Goal: Find specific page/section: Find specific page/section

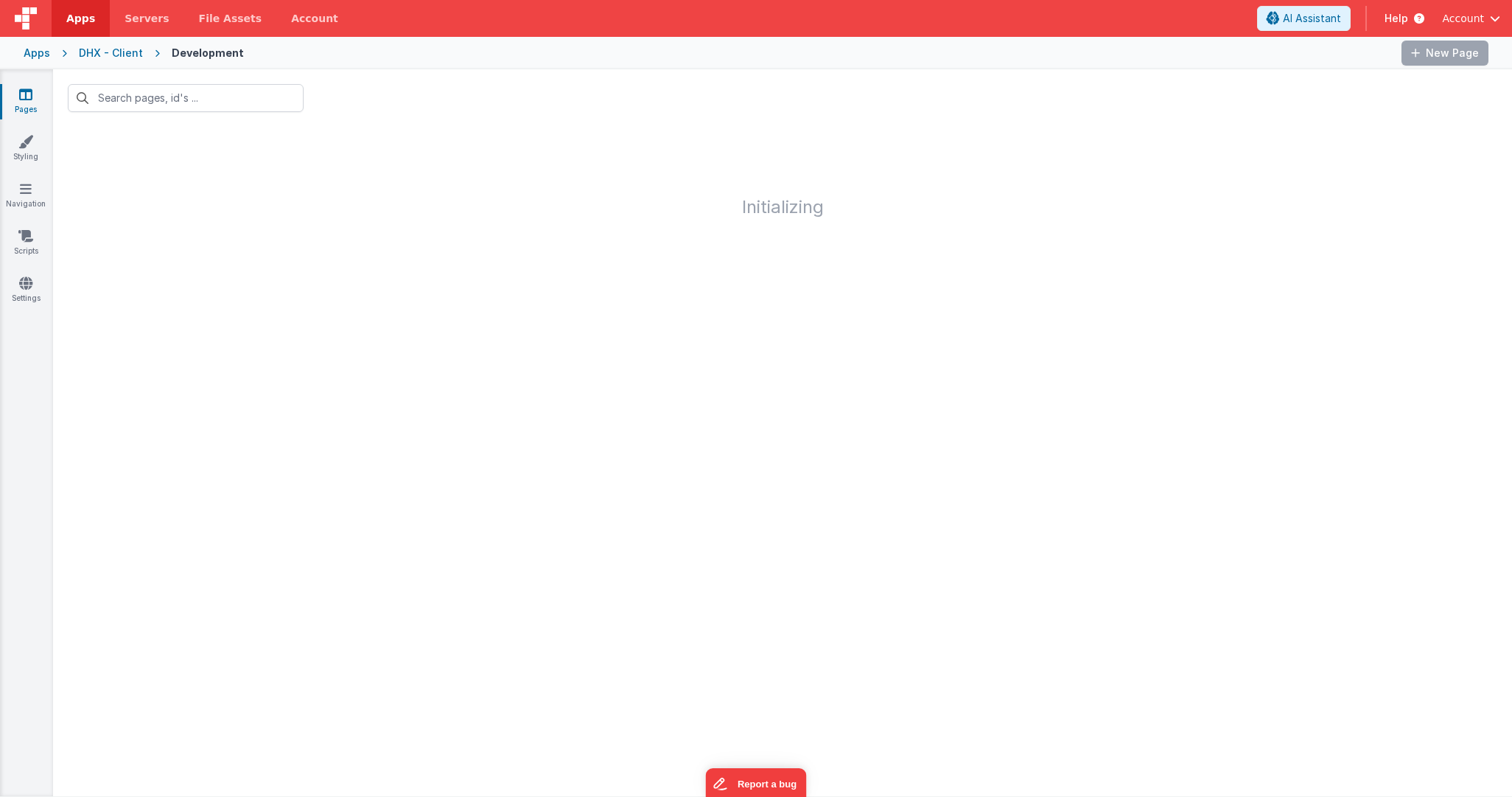
click at [50, 53] on div "Apps DHX - Client Development New Page" at bounding box center [756, 53] width 1512 height 32
click at [42, 54] on div "Apps" at bounding box center [36, 53] width 26 height 14
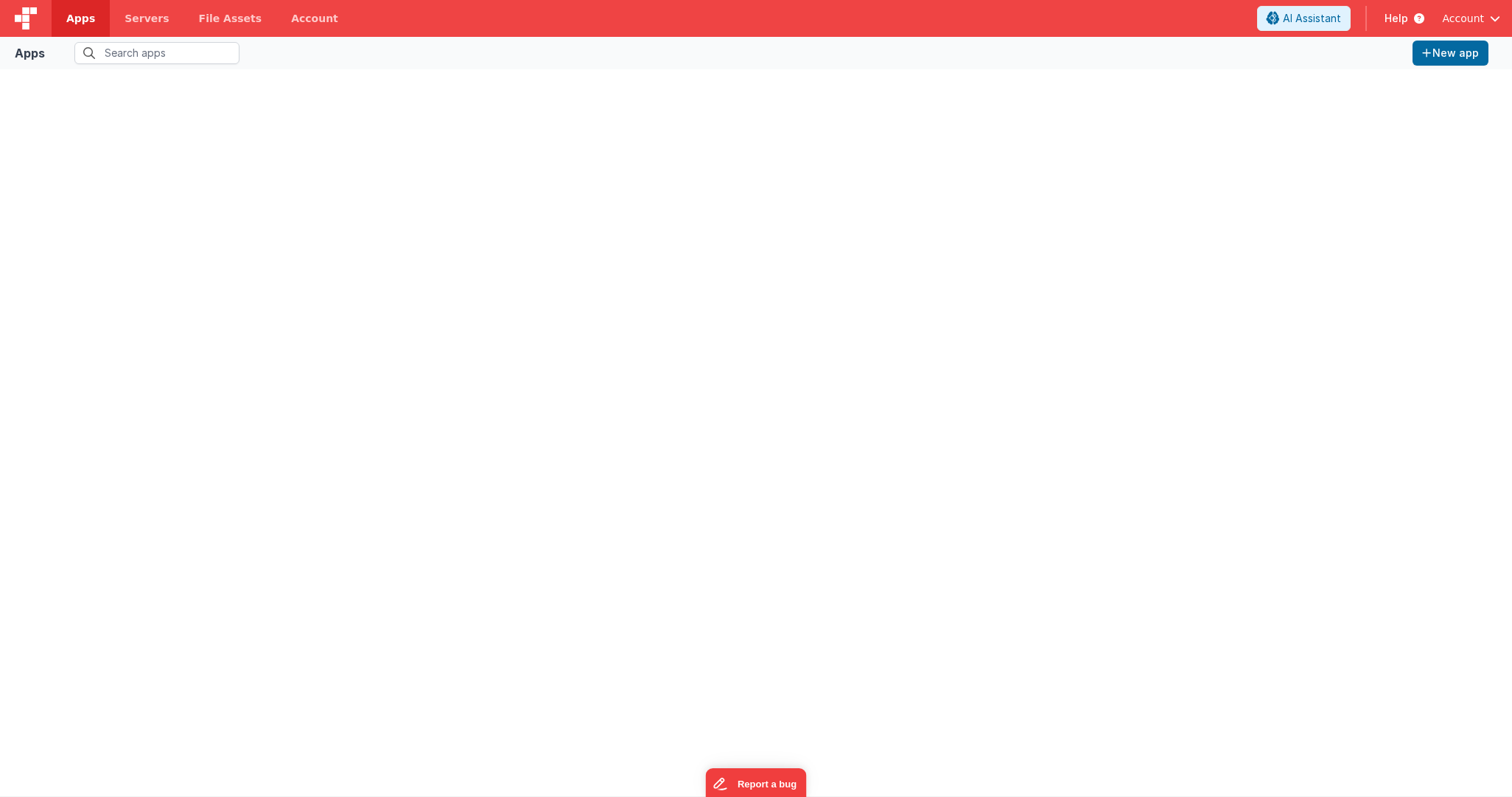
click at [76, 18] on span "Apps" at bounding box center [81, 18] width 29 height 14
click at [1479, 22] on span "Account" at bounding box center [1463, 18] width 42 height 14
click at [1475, 19] on button at bounding box center [756, 398] width 1512 height 797
click at [334, 161] on div at bounding box center [756, 432] width 1489 height 703
click at [129, 22] on span "Servers" at bounding box center [146, 18] width 44 height 14
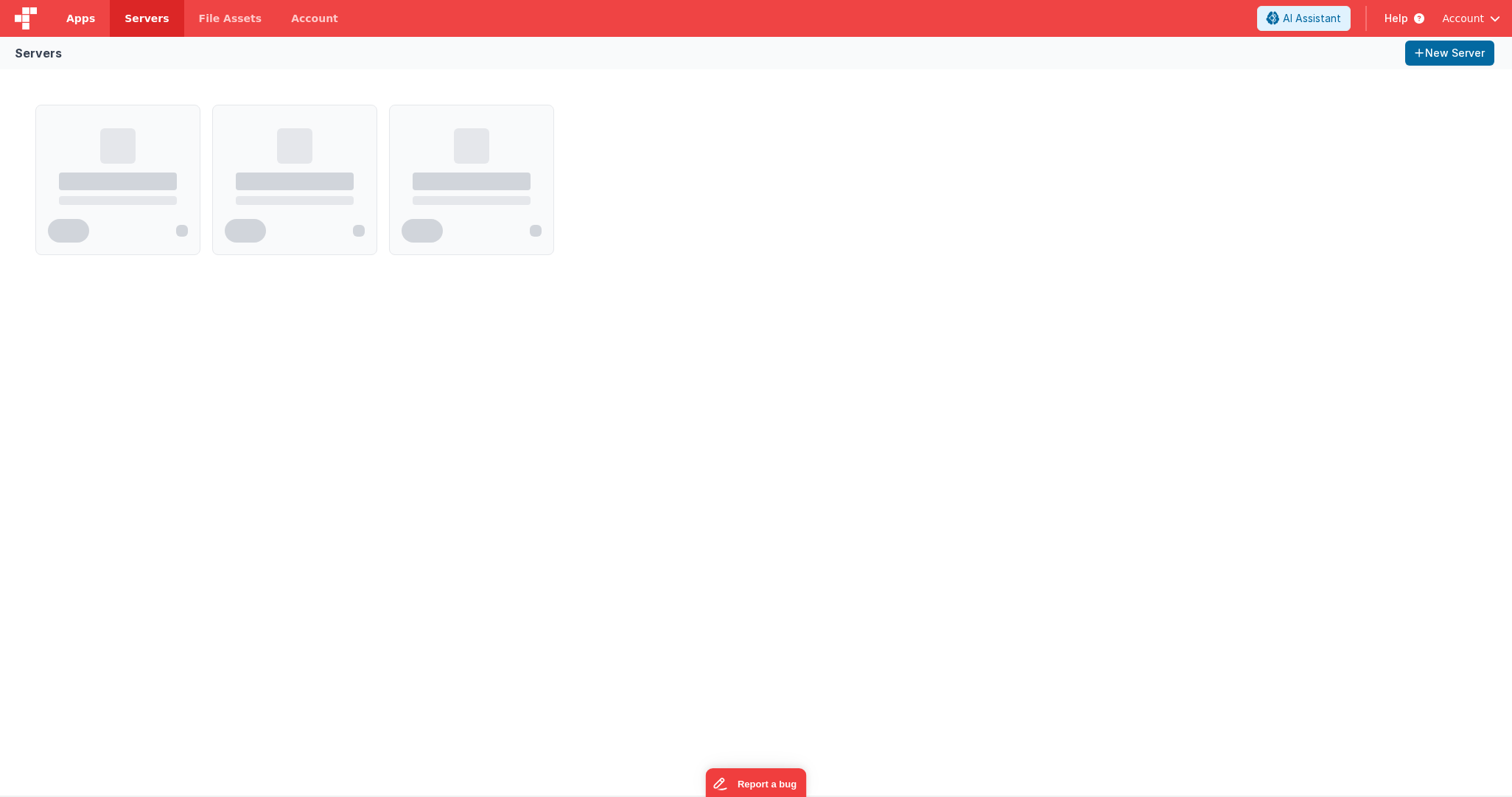
click at [89, 20] on span "Apps" at bounding box center [81, 18] width 29 height 14
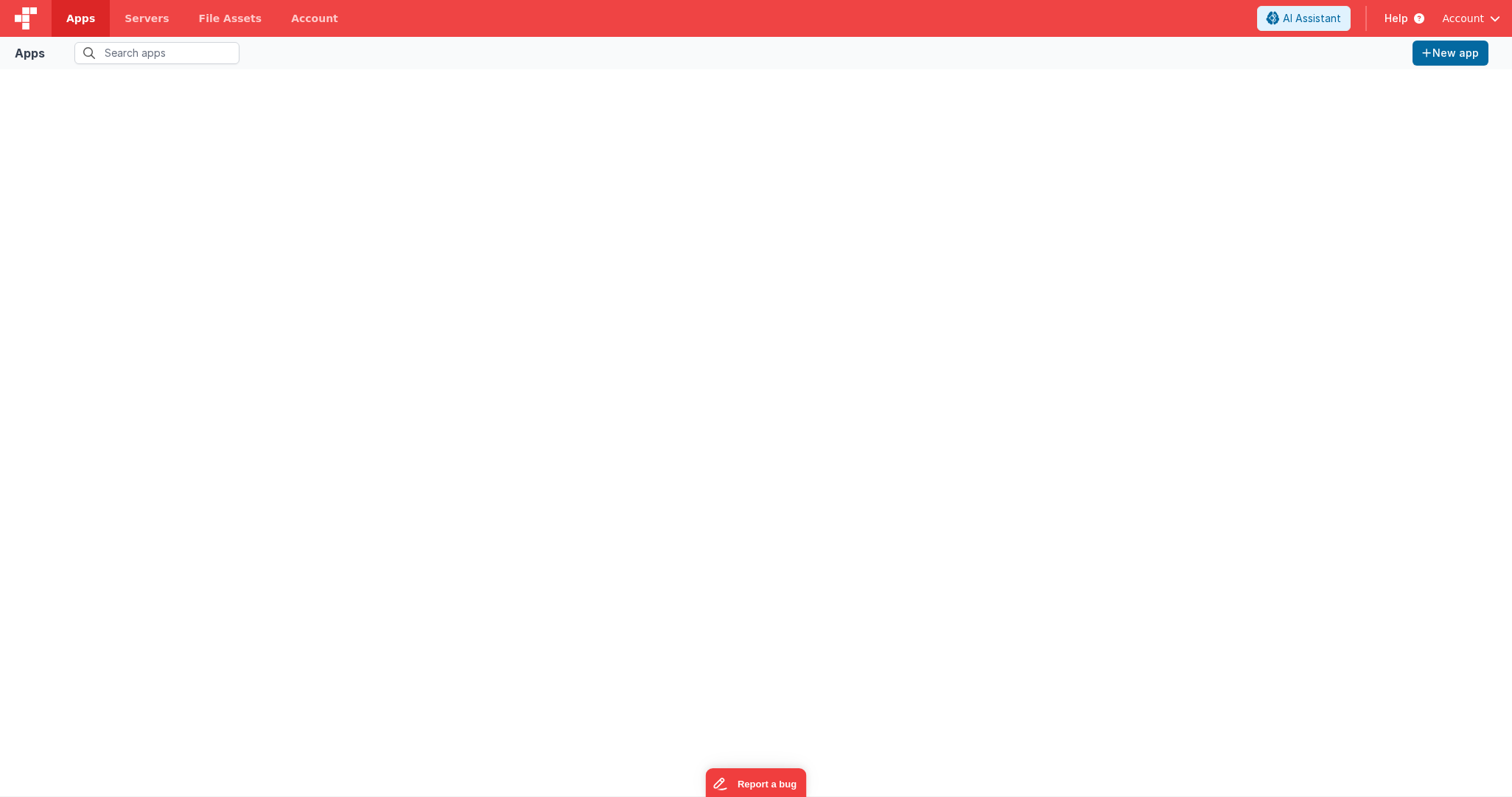
click at [381, 433] on div at bounding box center [756, 432] width 1489 height 703
click at [28, 55] on div "Apps" at bounding box center [30, 53] width 30 height 18
click at [22, 10] on img at bounding box center [26, 18] width 22 height 22
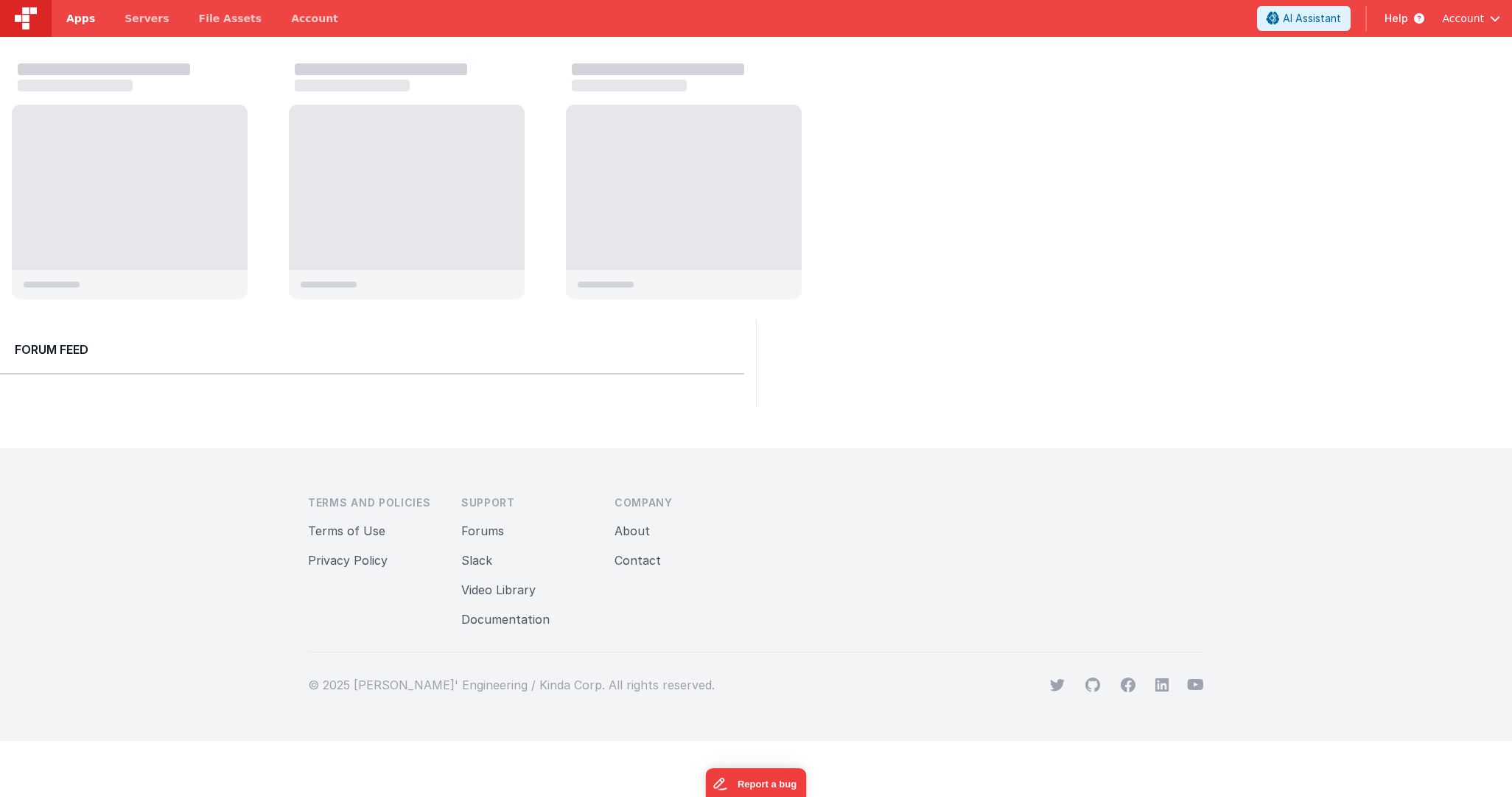
click at [91, 23] on span "Apps" at bounding box center [81, 18] width 29 height 14
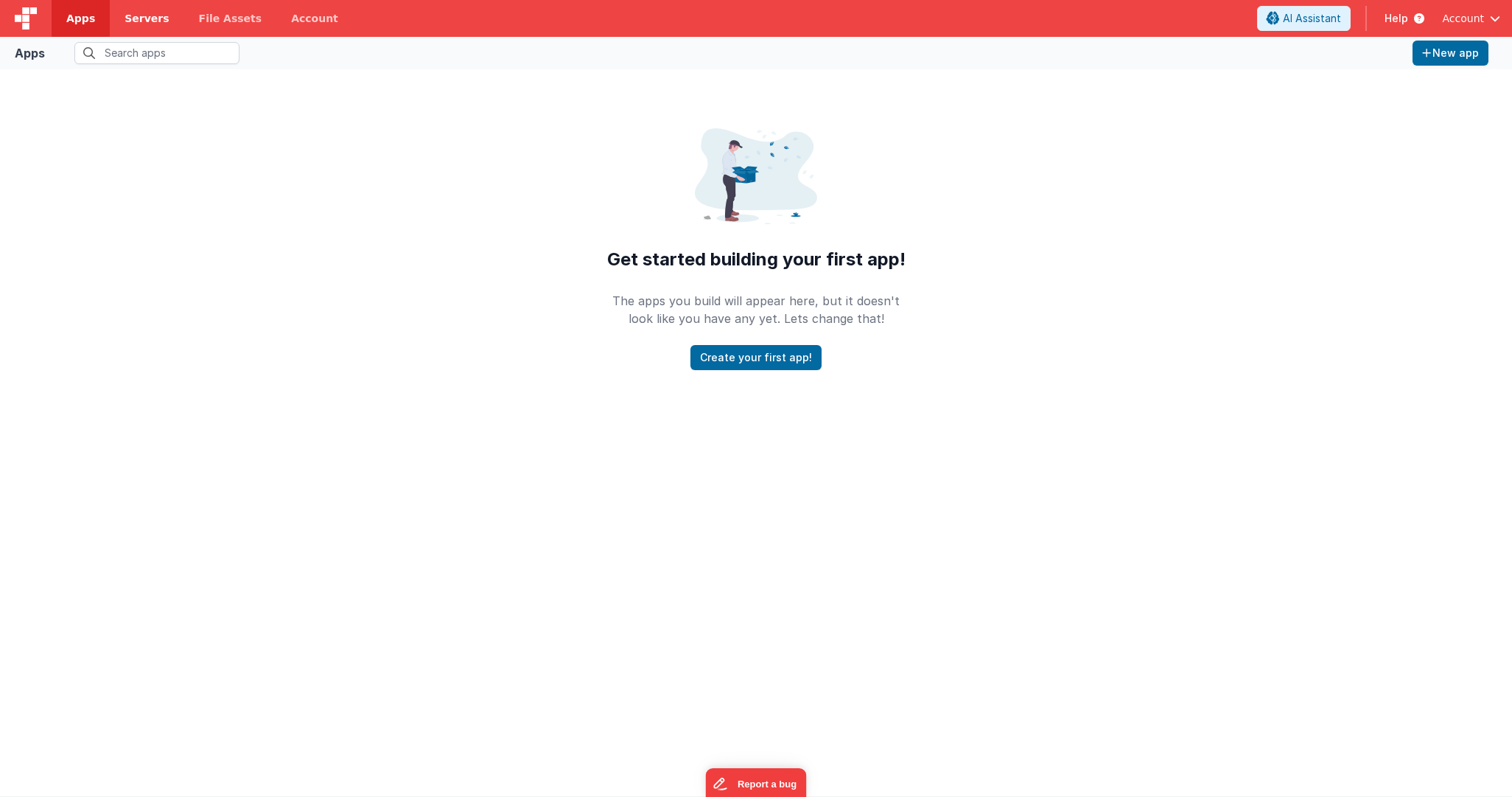
click at [141, 21] on span "Servers" at bounding box center [146, 18] width 44 height 14
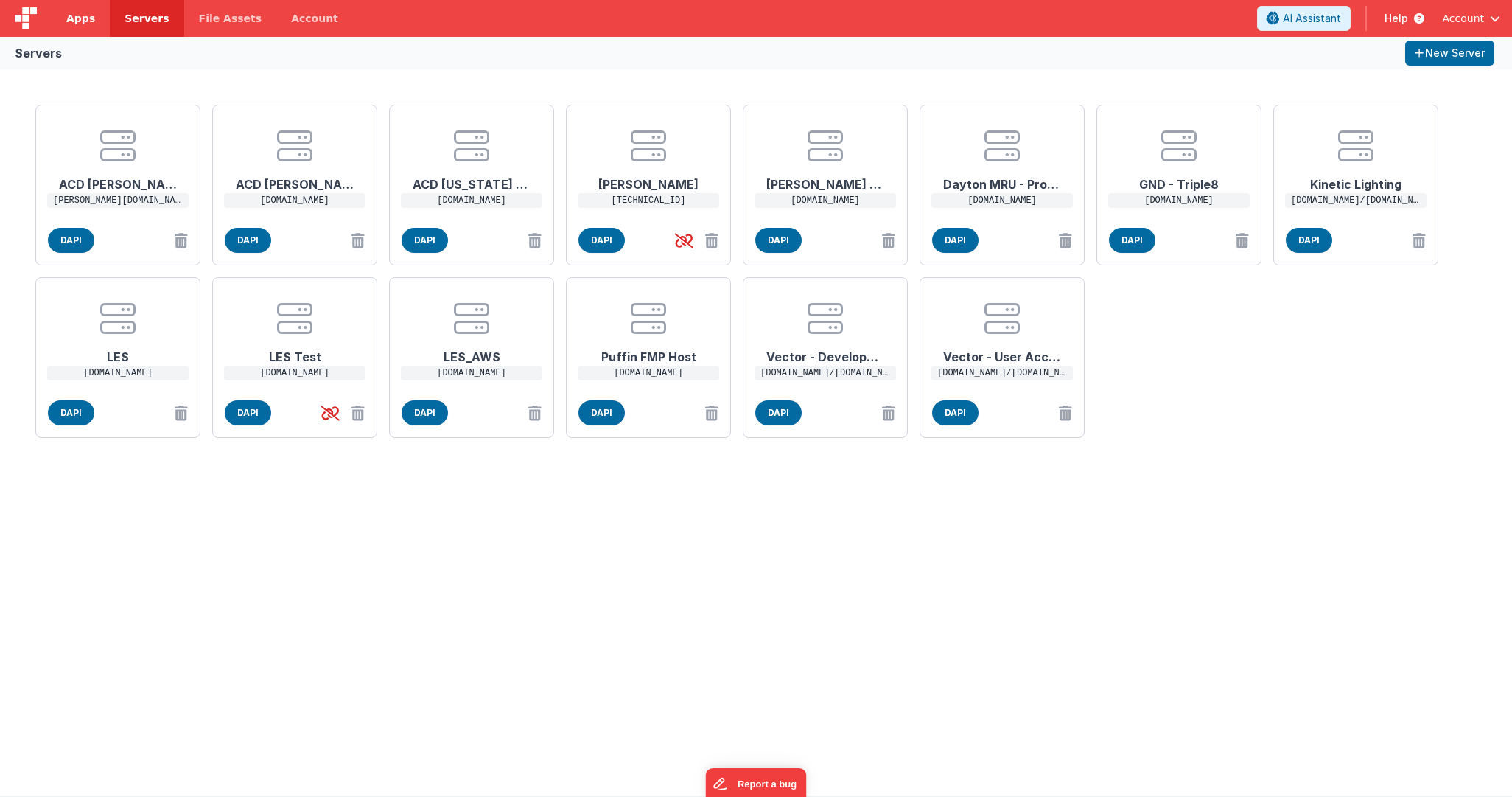
click at [87, 24] on span "Apps" at bounding box center [81, 18] width 29 height 14
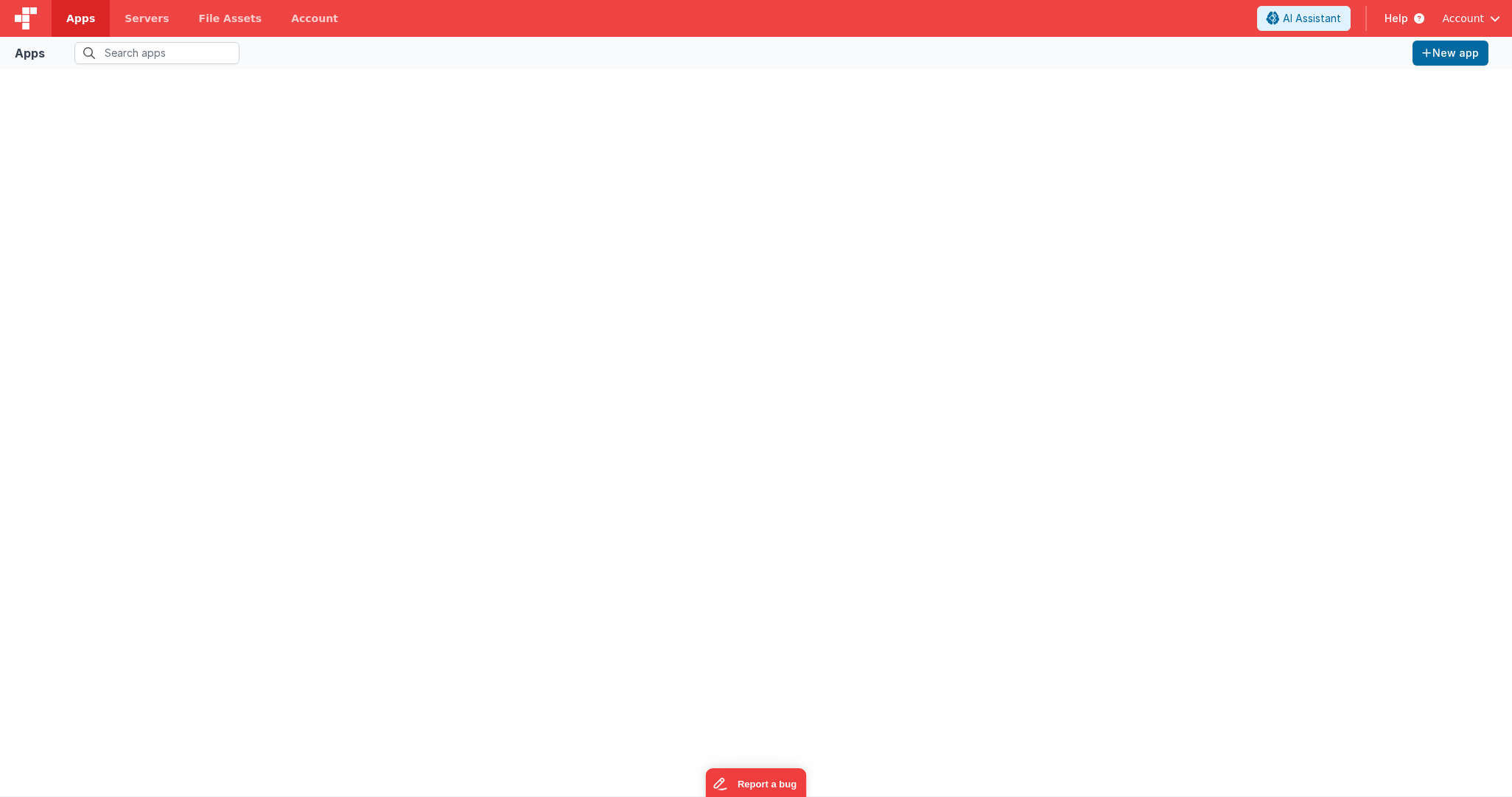
click at [103, 24] on link "Apps" at bounding box center [80, 18] width 59 height 37
click at [134, 24] on span "Servers" at bounding box center [146, 18] width 44 height 14
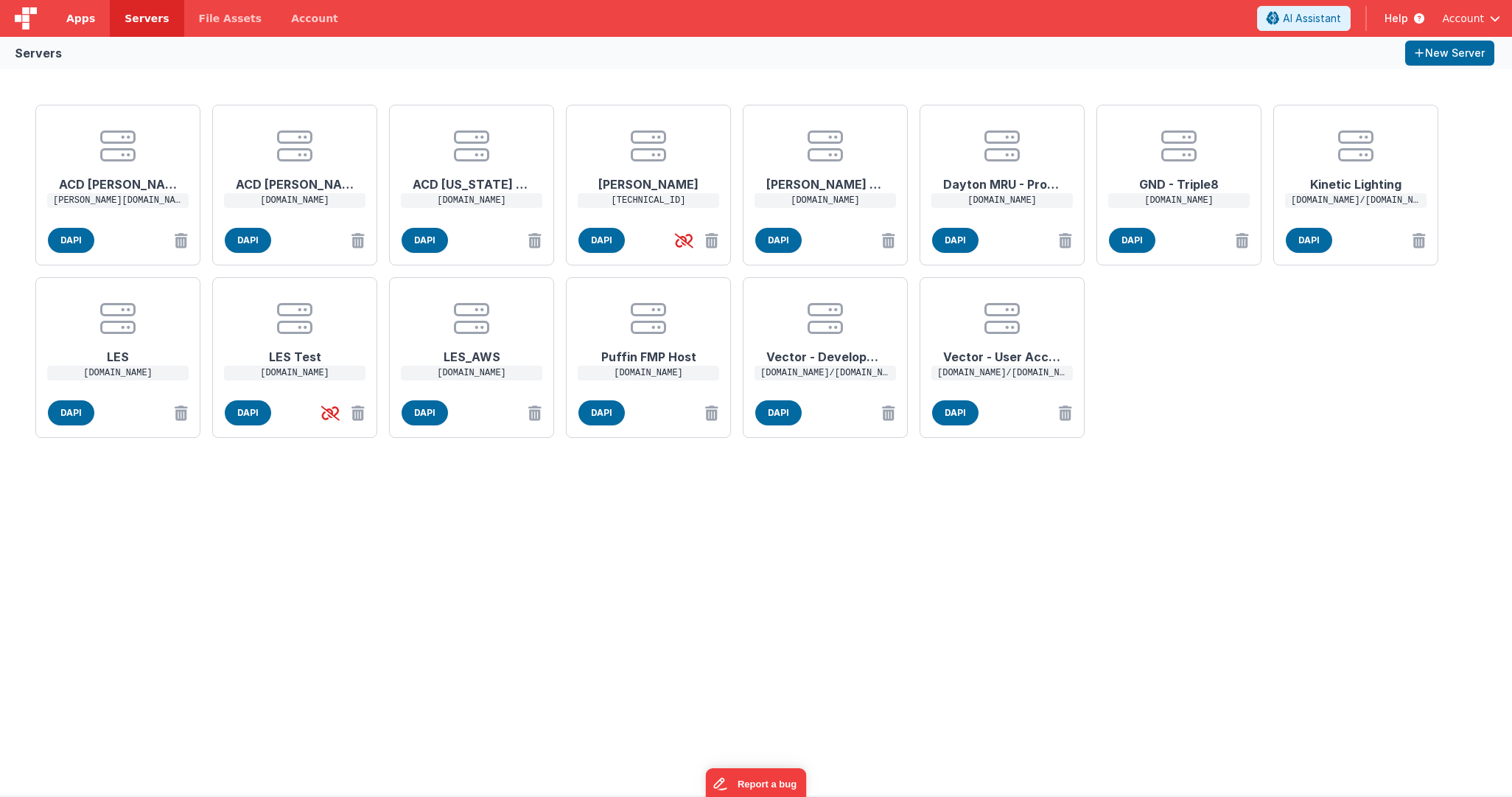
click at [103, 24] on link "Apps" at bounding box center [80, 18] width 59 height 37
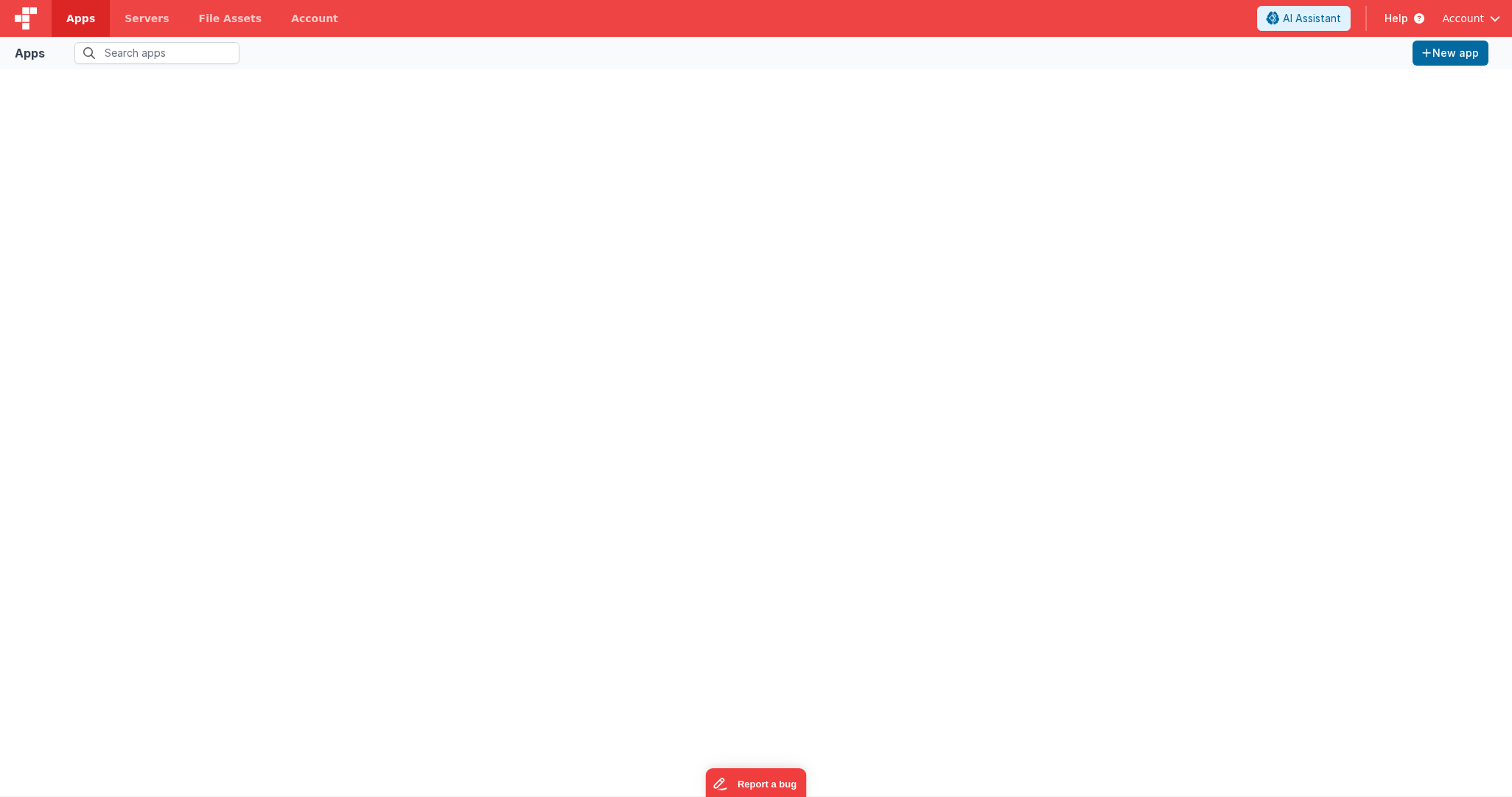
click at [832, 123] on div at bounding box center [756, 432] width 1489 height 703
click at [141, 78] on div at bounding box center [756, 432] width 1512 height 726
click at [123, 58] on input "text" at bounding box center [157, 53] width 165 height 22
click at [302, 20] on link "Account" at bounding box center [315, 18] width 77 height 37
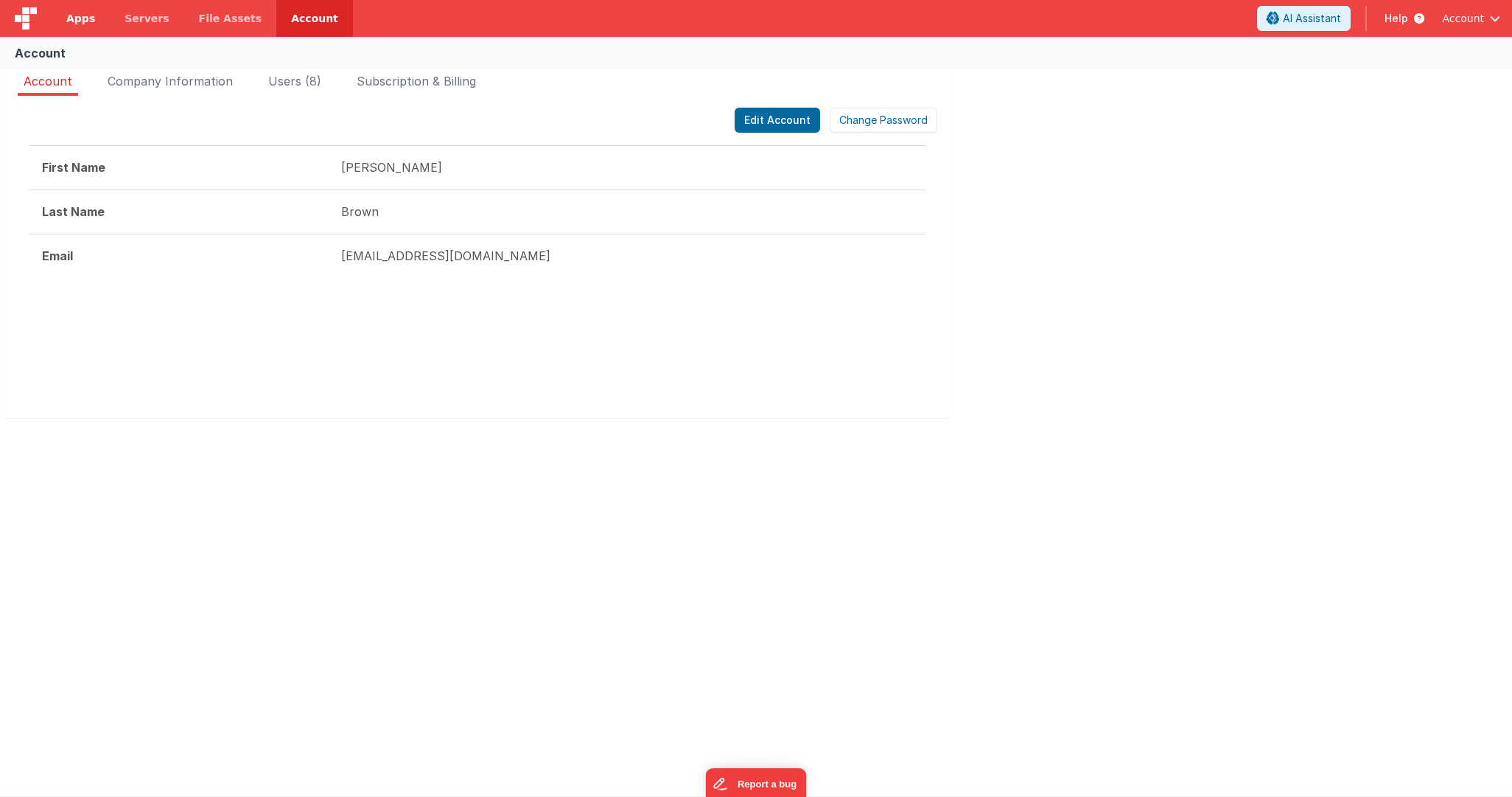
click at [73, 23] on span "Apps" at bounding box center [81, 18] width 29 height 14
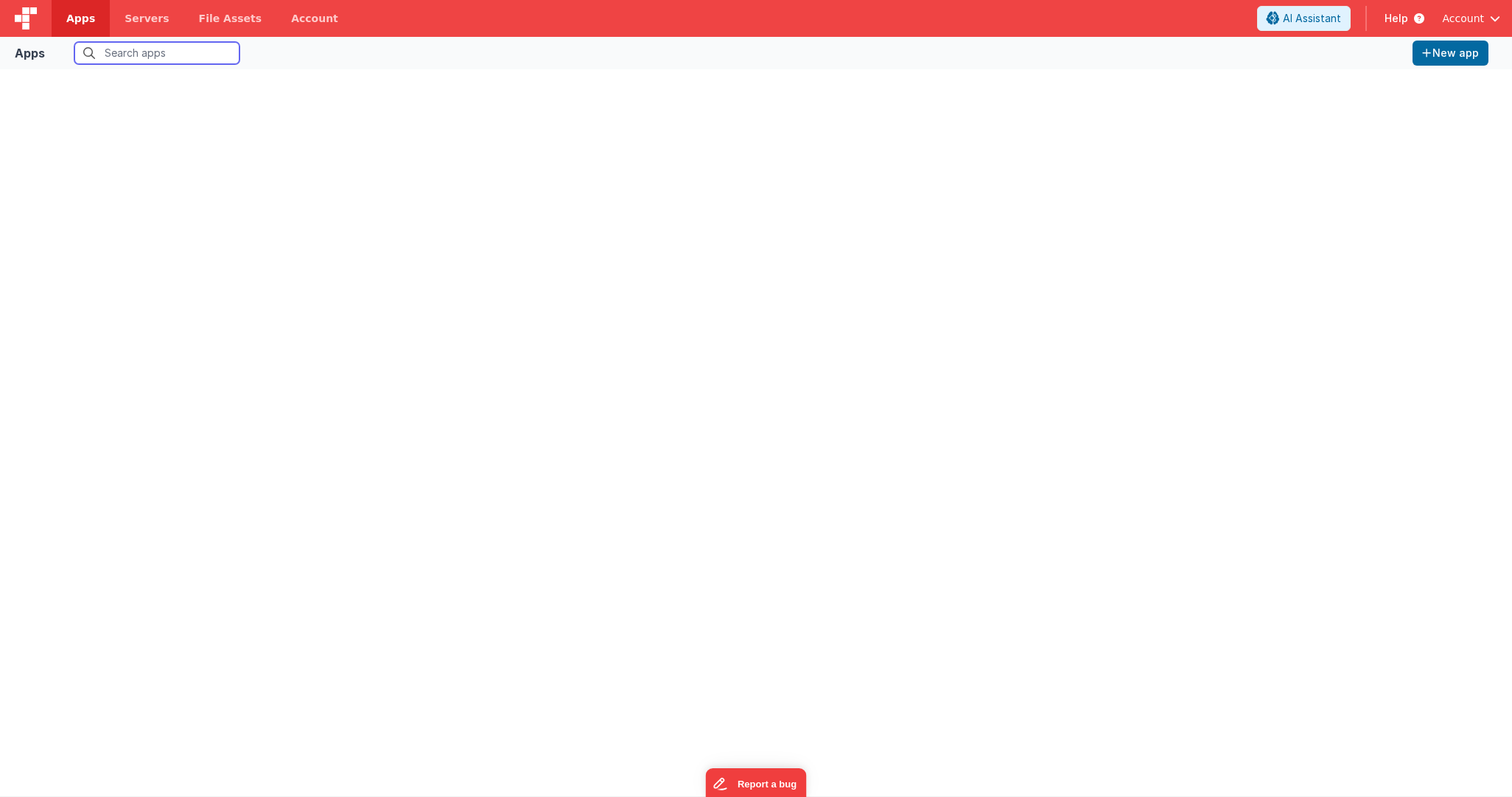
type input "c"
type input "f"
type input "d"
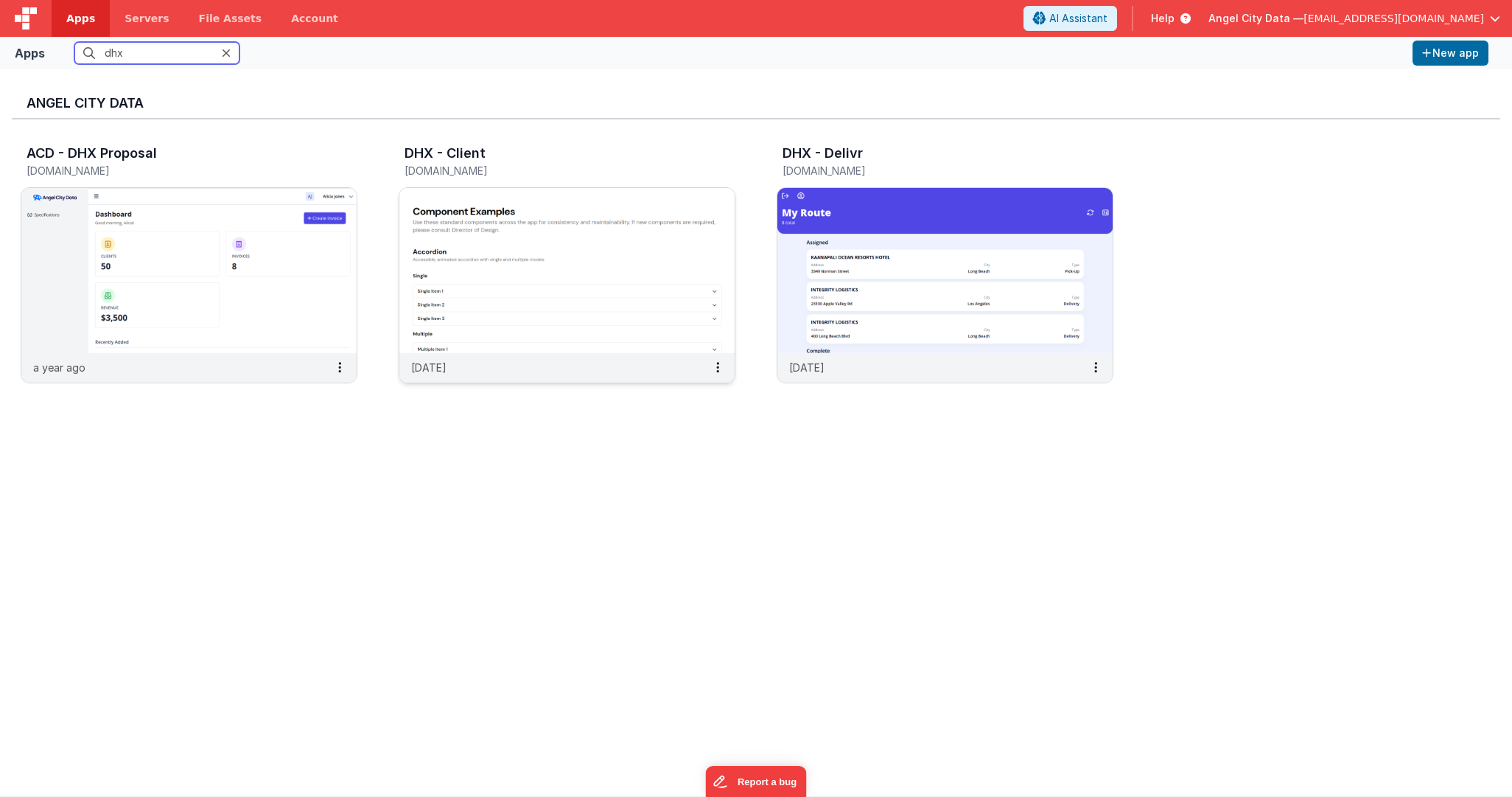
type input "dhx"
click at [537, 248] on img at bounding box center [567, 270] width 335 height 165
